Goal: Feedback & Contribution: Leave review/rating

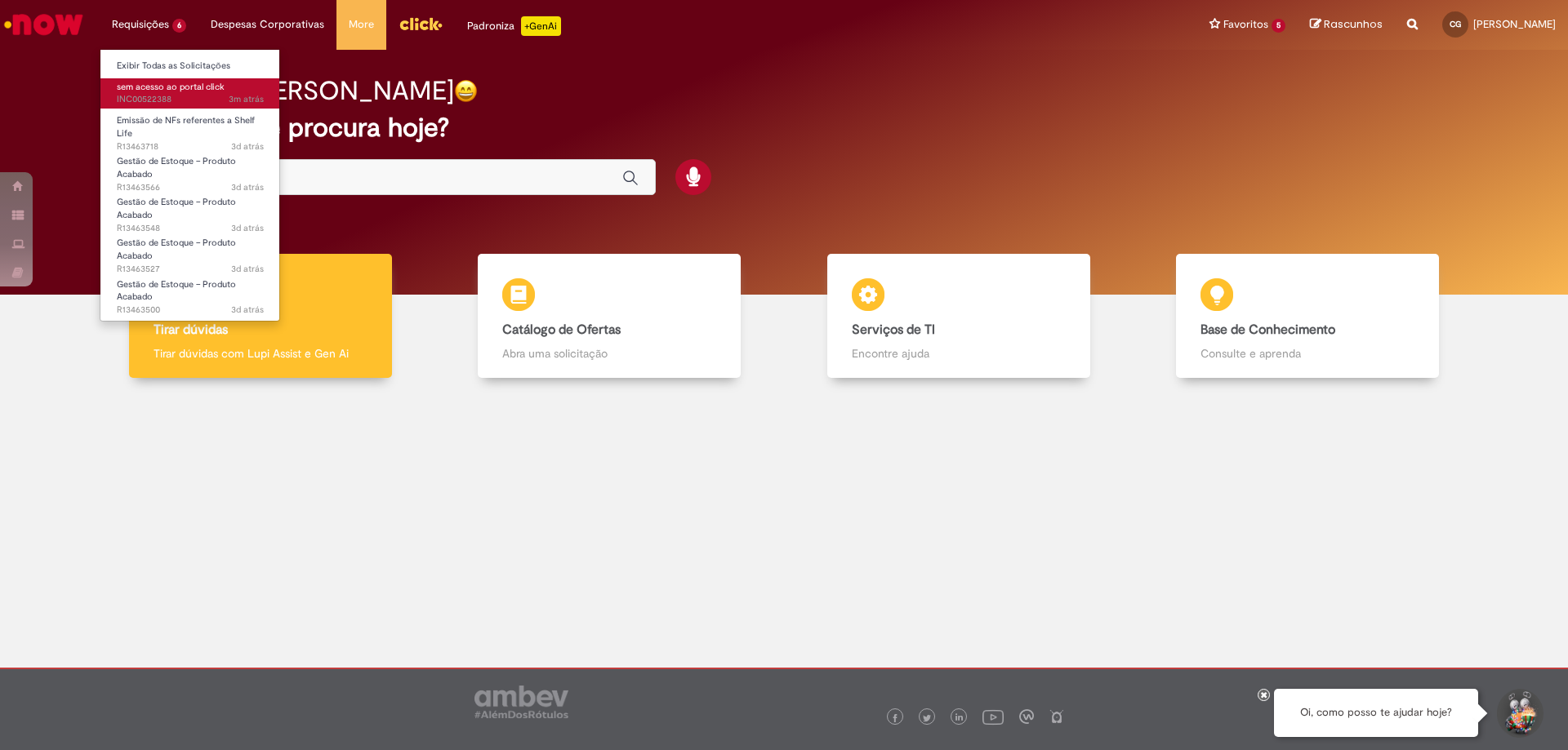
click at [174, 88] on span "sem acesso ao portal click" at bounding box center [171, 87] width 108 height 12
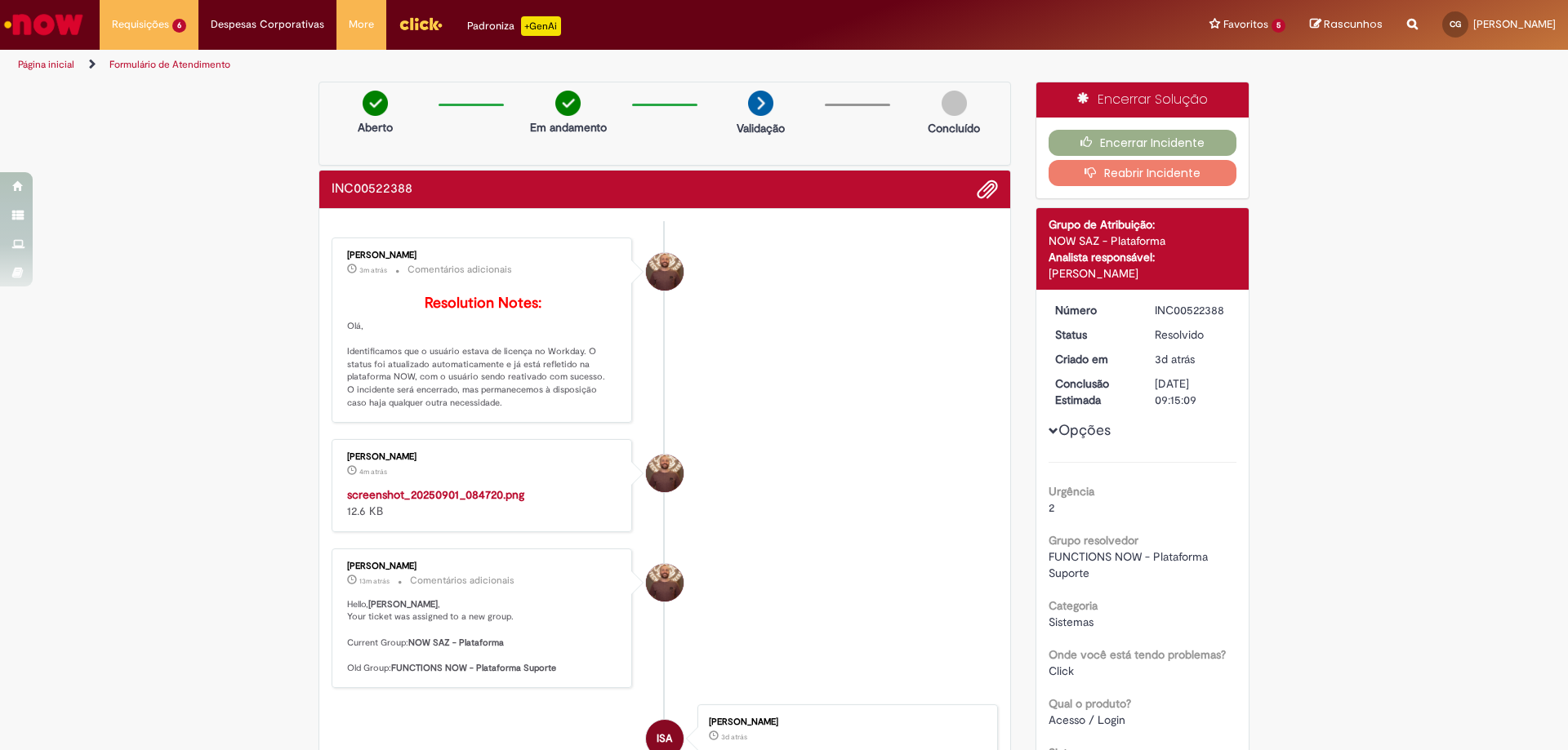
scroll to position [163, 0]
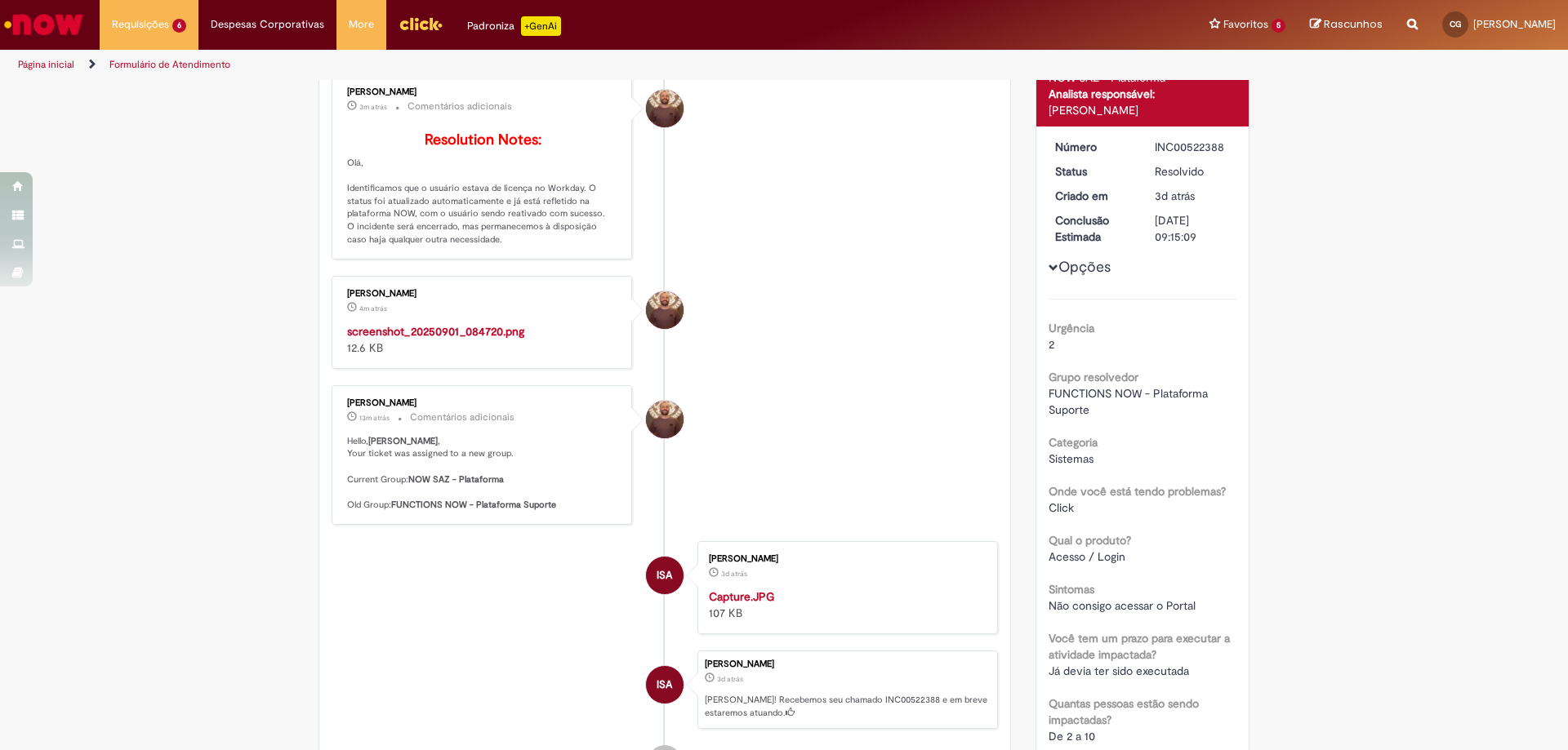
click at [432, 324] on img "Histórico de tíquete" at bounding box center [483, 324] width 272 height 0
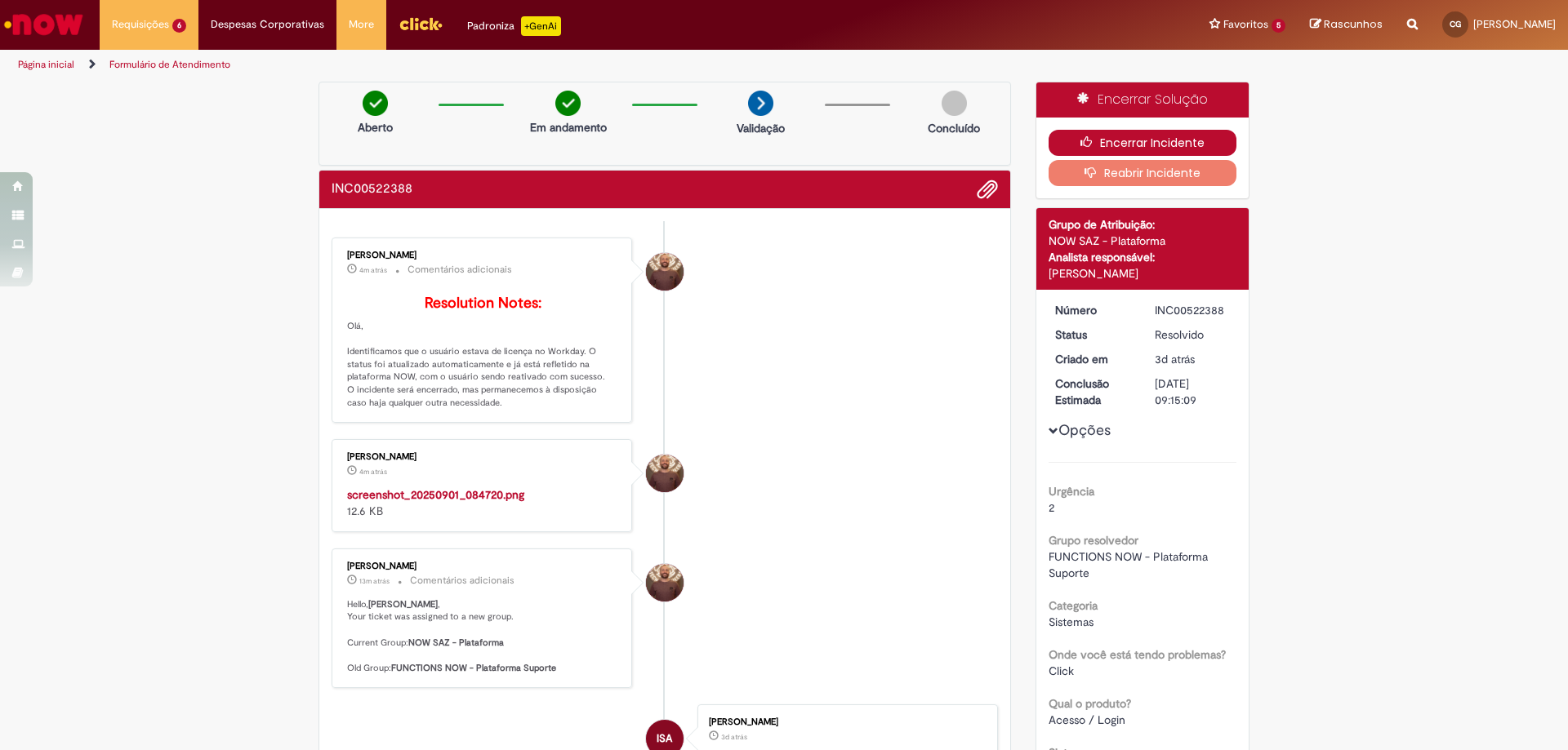
click at [1118, 144] on button "Encerrar Incidente" at bounding box center [1143, 143] width 189 height 26
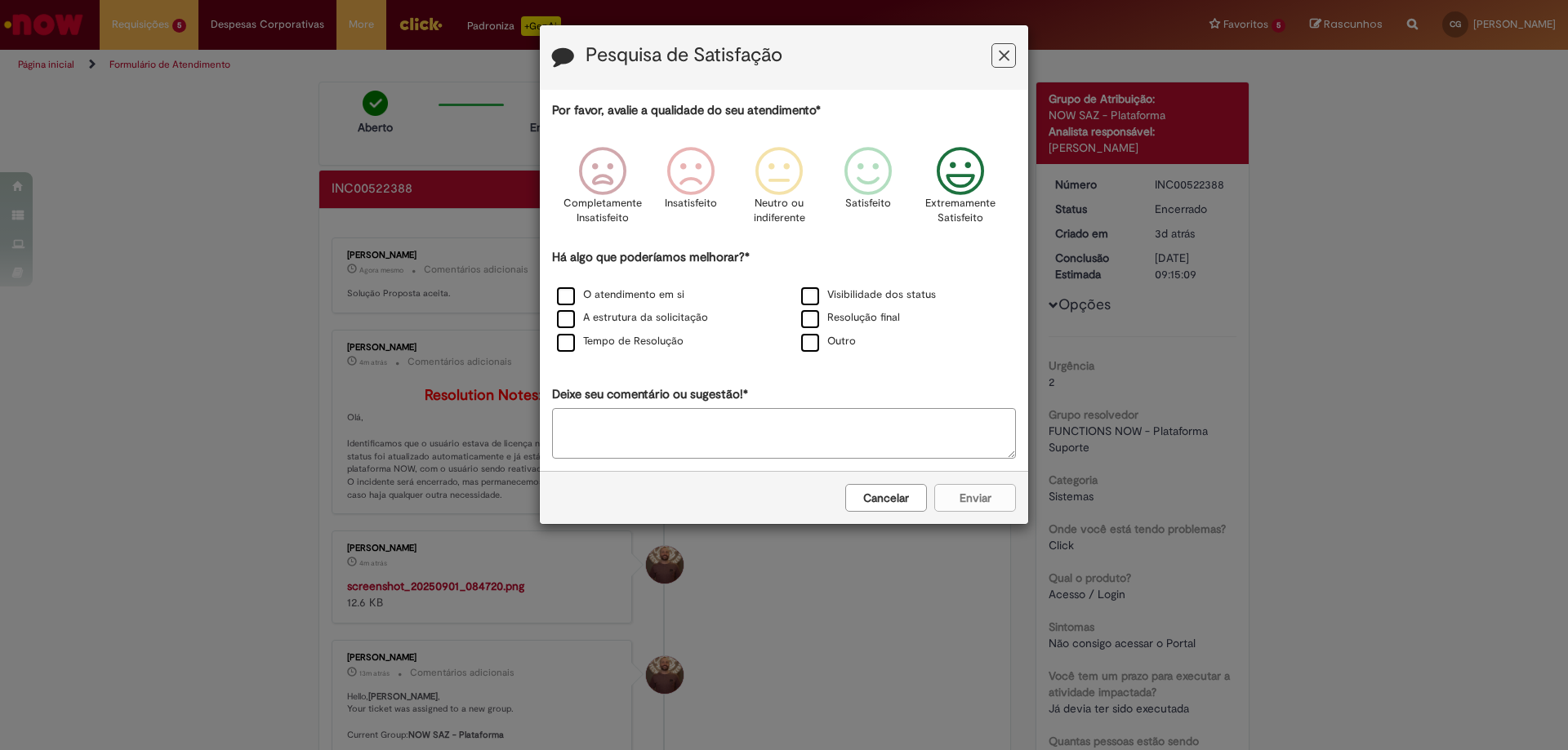
click at [964, 162] on icon "Feedback" at bounding box center [961, 172] width 62 height 49
click at [608, 298] on label "O atendimento em si" at bounding box center [621, 295] width 128 height 16
click at [656, 341] on label "Tempo de Resolução" at bounding box center [621, 341] width 127 height 16
click at [874, 314] on label "Resolução final" at bounding box center [850, 318] width 99 height 16
click at [981, 505] on button "Enviar" at bounding box center [975, 498] width 82 height 28
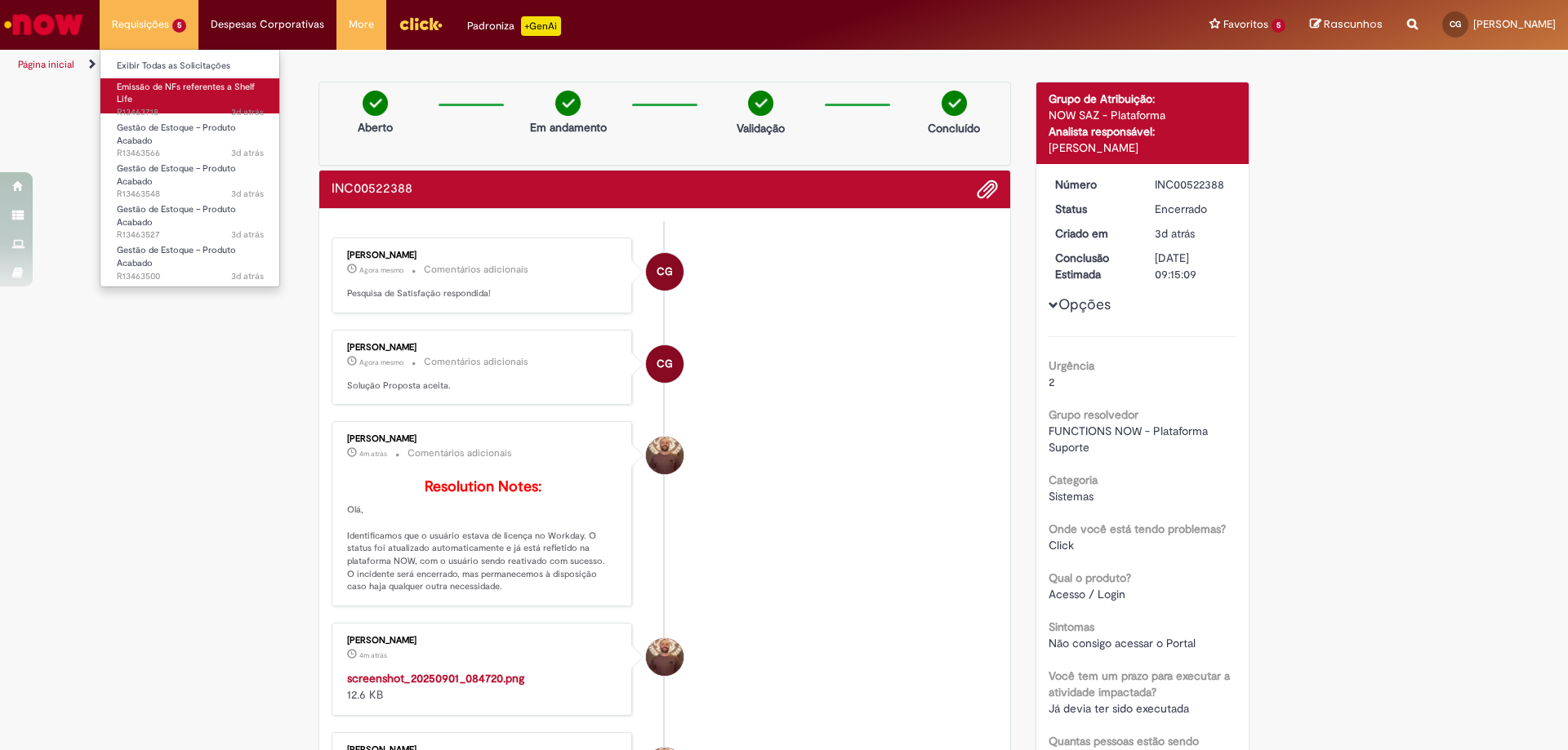
click at [199, 99] on link "Emissão de NFs referentes a Shelf Life 3d atrás 3 dias atrás R13463718" at bounding box center [190, 96] width 180 height 35
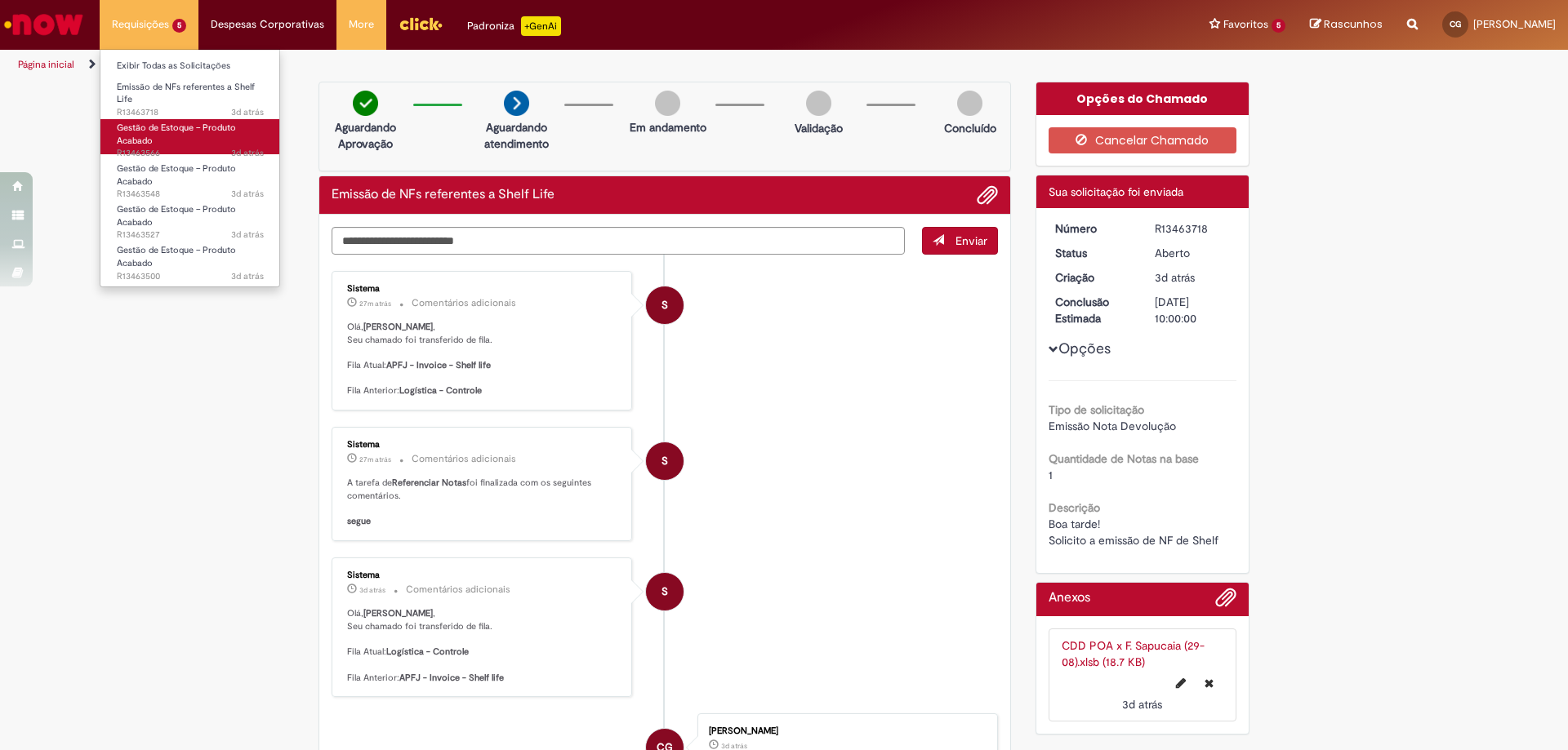
click at [147, 143] on span "Gestão de Estoque – Produto Acabado" at bounding box center [176, 133] width 119 height 25
